Goal: Find specific page/section: Find specific page/section

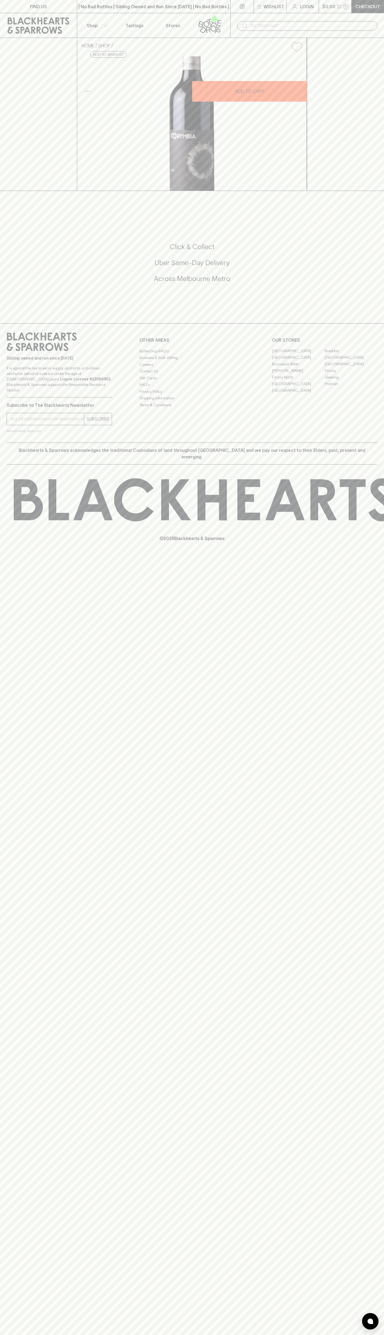
click at [373, 1041] on div "FIND US | No Bad Bottles | Sibling Owned and Run Since [DATE] | No Bad Bottles …" at bounding box center [192, 667] width 384 height 1335
click at [226, 1335] on html "FIND US | No Bad Bottles | Sibling Owned and Run Since [DATE] | No Bad Bottles …" at bounding box center [192, 667] width 384 height 1335
click at [8, 1250] on div "FIND US | No Bad Bottles | Sibling Owned and Run Since [DATE] | No Bad Bottles …" at bounding box center [192, 667] width 384 height 1335
click at [299, 387] on link "[GEOGRAPHIC_DATA]" at bounding box center [298, 384] width 53 height 7
